Goal: Information Seeking & Learning: Learn about a topic

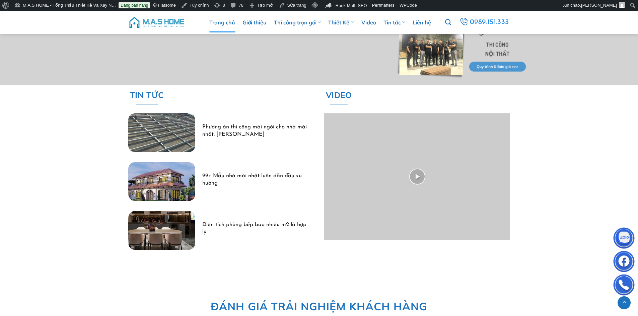
scroll to position [2009, 0]
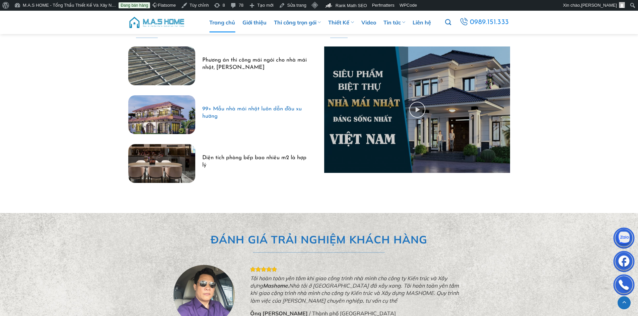
click at [253, 107] on link "99+ Mẫu nhà mái nhật luôn dẫn đầu xu hướng" at bounding box center [254, 113] width 104 height 14
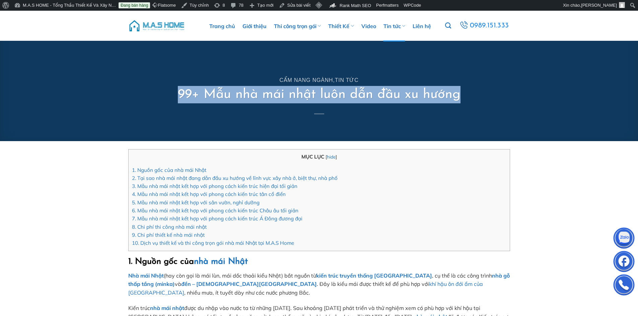
drag, startPoint x: 179, startPoint y: 94, endPoint x: 461, endPoint y: 94, distance: 282.2
click at [461, 94] on div "Cẩm nang ngành , Tin tức 99+ Mẫu nhà mái nhật luôn dẫn đầu xu hướng" at bounding box center [319, 91] width 392 height 100
copy h1 "99+ Mẫu nhà mái nhật luôn dẫn đầu xu hướng"
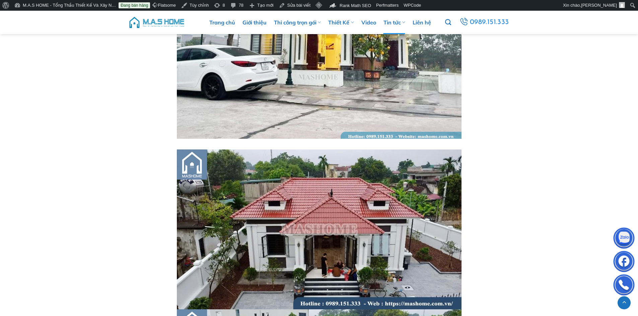
scroll to position [1473, 0]
